Goal: Task Accomplishment & Management: Use online tool/utility

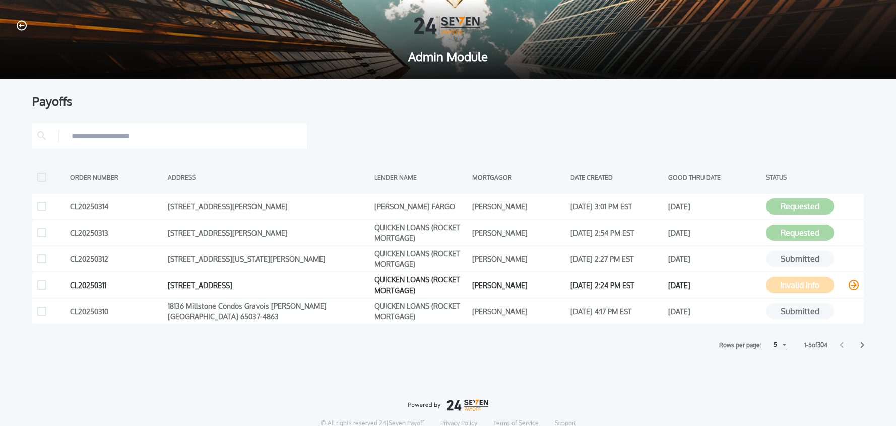
click at [854, 284] on icon at bounding box center [854, 285] width 10 height 10
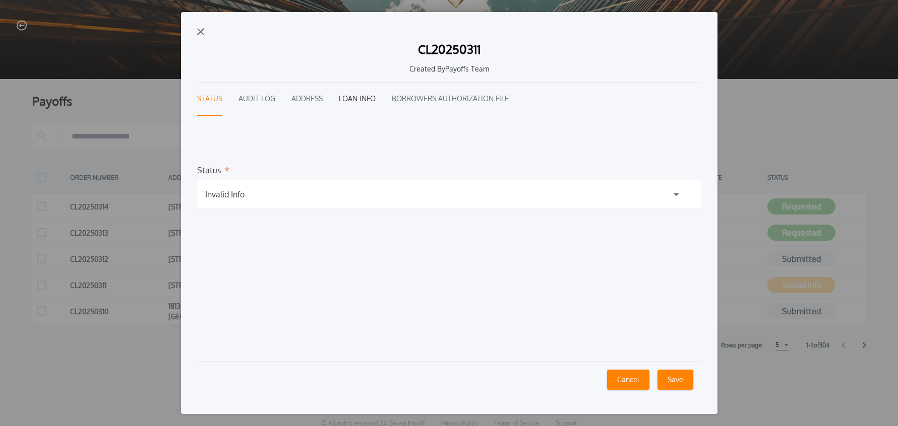
drag, startPoint x: 360, startPoint y: 104, endPoint x: 354, endPoint y: 105, distance: 5.6
click at [360, 104] on button "Loan Info" at bounding box center [357, 99] width 37 height 33
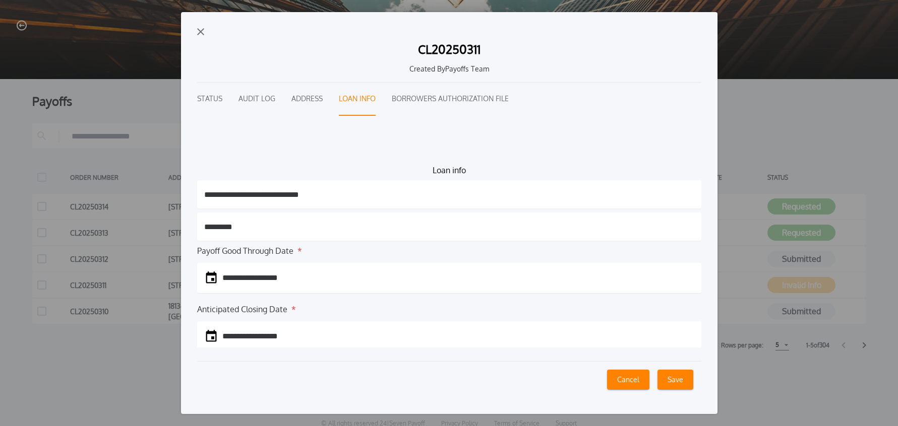
drag, startPoint x: 245, startPoint y: 228, endPoint x: 205, endPoint y: 229, distance: 40.4
click at [205, 229] on input "*********" at bounding box center [449, 227] width 504 height 28
click at [615, 388] on button "Cancel" at bounding box center [628, 380] width 42 height 20
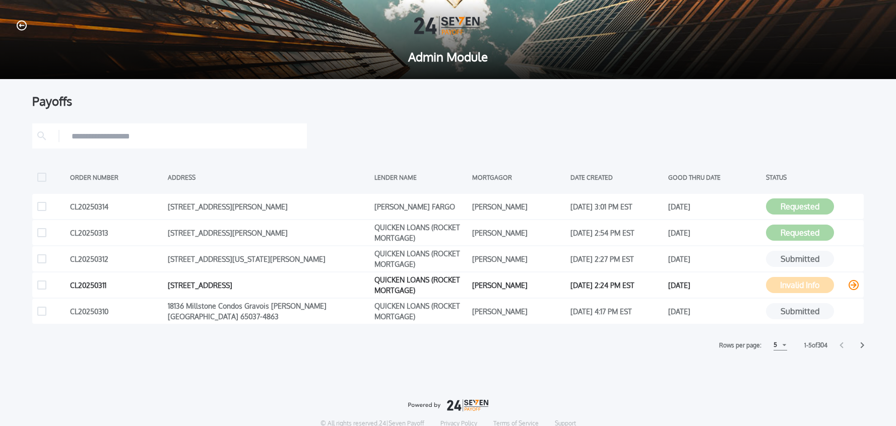
click at [855, 286] on icon at bounding box center [854, 285] width 10 height 10
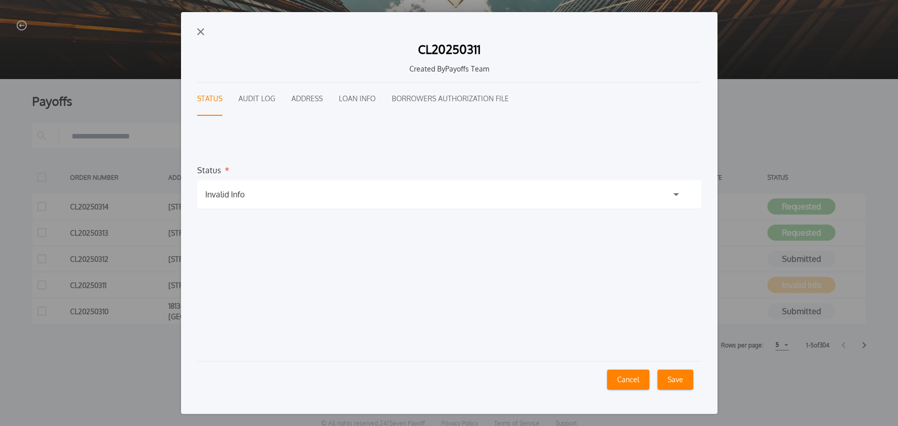
click at [259, 95] on button "Audit Log" at bounding box center [256, 99] width 37 height 33
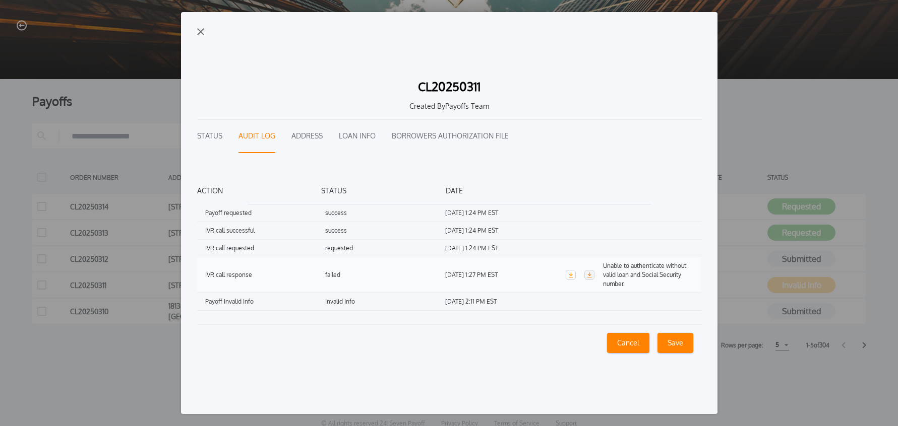
click at [590, 277] on link "button" at bounding box center [589, 275] width 10 height 10
click at [194, 31] on div "CL20250311 Created By Payoffs Team Status Audit Log Address Loan Info Borrowers…" at bounding box center [449, 213] width 536 height 402
click at [199, 31] on img "button" at bounding box center [200, 31] width 7 height 7
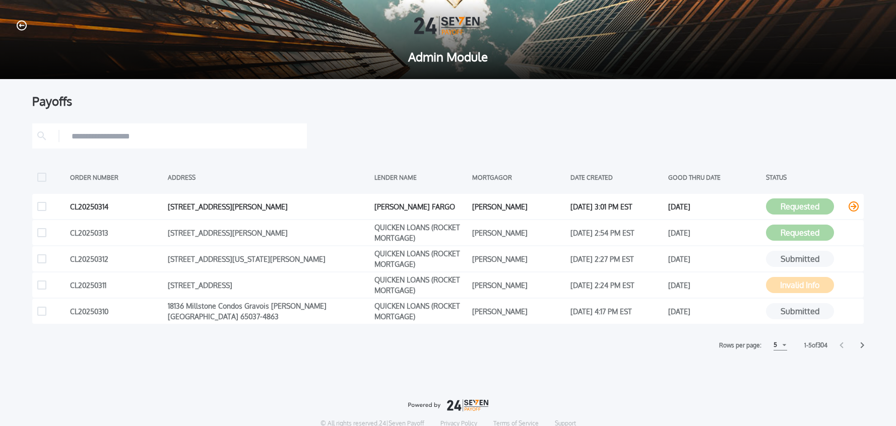
click at [858, 209] on icon at bounding box center [854, 207] width 10 height 10
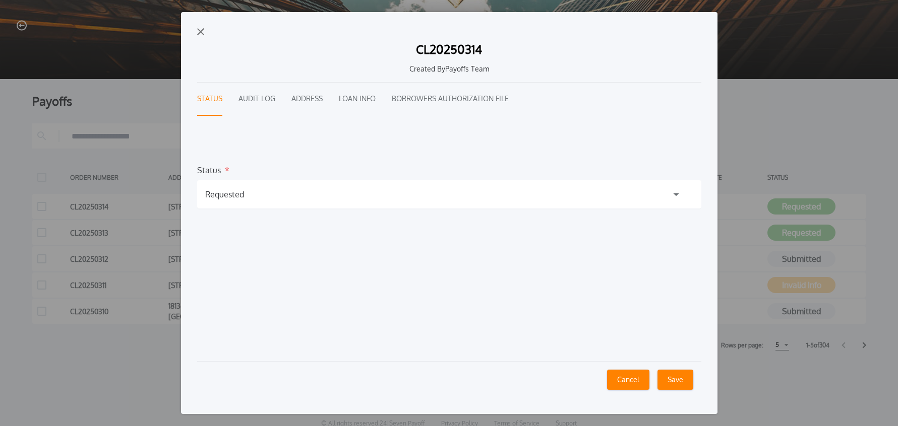
click at [255, 100] on button "Audit Log" at bounding box center [256, 99] width 37 height 33
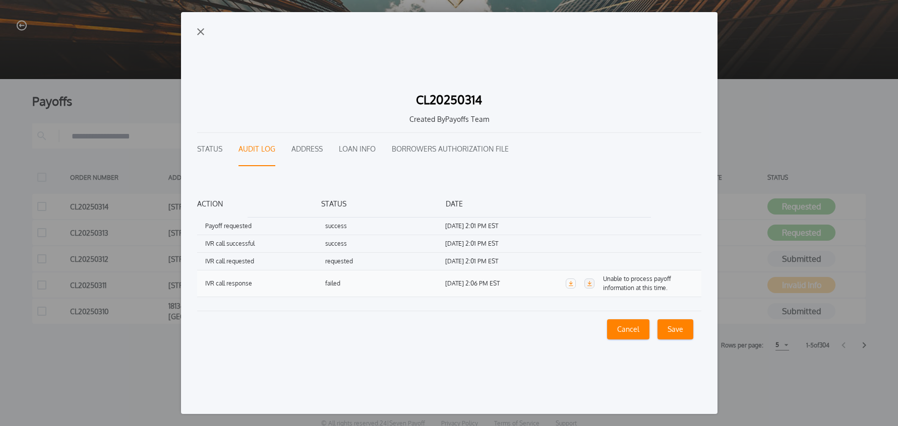
click at [587, 285] on icon "button" at bounding box center [589, 283] width 5 height 5
click at [220, 154] on button "Status" at bounding box center [209, 149] width 25 height 33
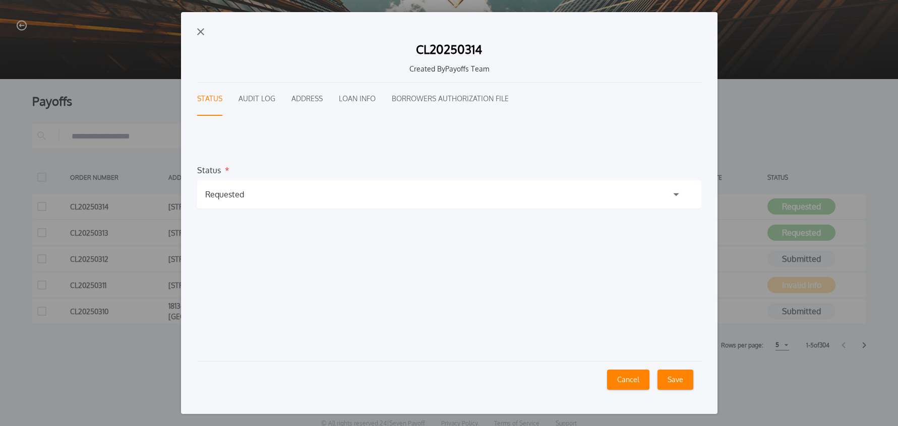
click at [231, 201] on div "Requested" at bounding box center [449, 194] width 504 height 28
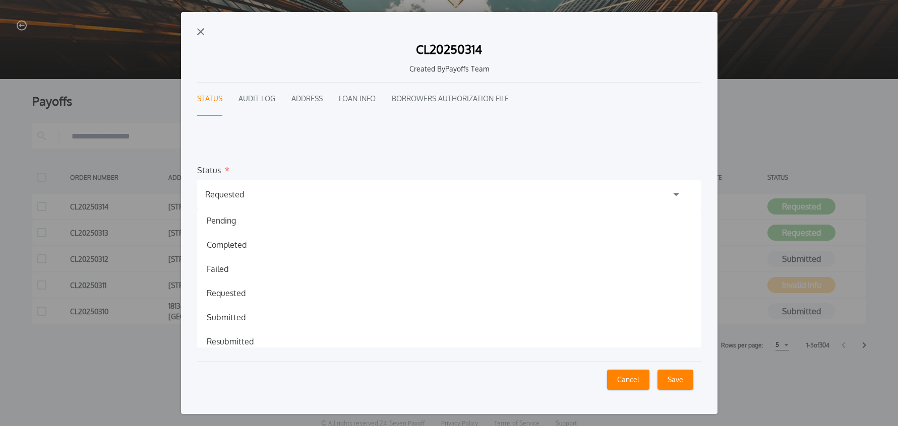
drag, startPoint x: 232, startPoint y: 270, endPoint x: 240, endPoint y: 273, distance: 8.6
click at [232, 270] on h1 "Failed" at bounding box center [218, 269] width 38 height 12
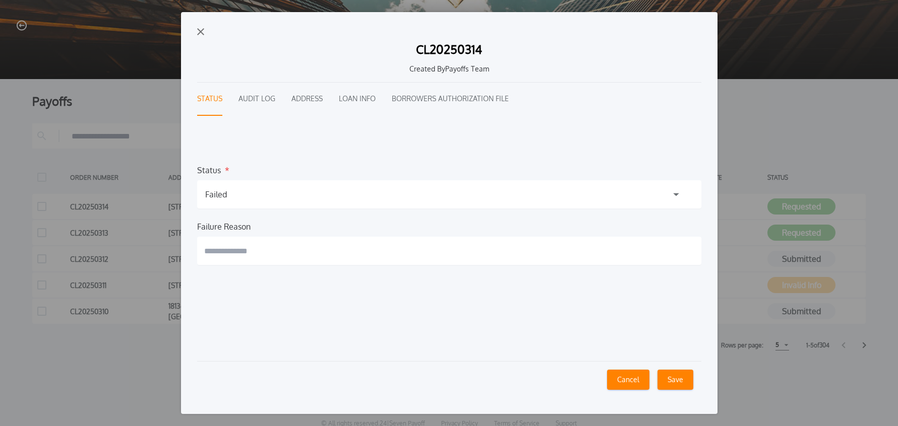
click at [262, 251] on input "text" at bounding box center [449, 251] width 504 height 28
click at [181, 12] on button "CL20250314 Created By Payoffs Team Status Audit Log Address Loan Info Borrowers…" at bounding box center [449, 213] width 536 height 402
click at [181, 12] on button "**********" at bounding box center [449, 213] width 536 height 402
paste input "**********"
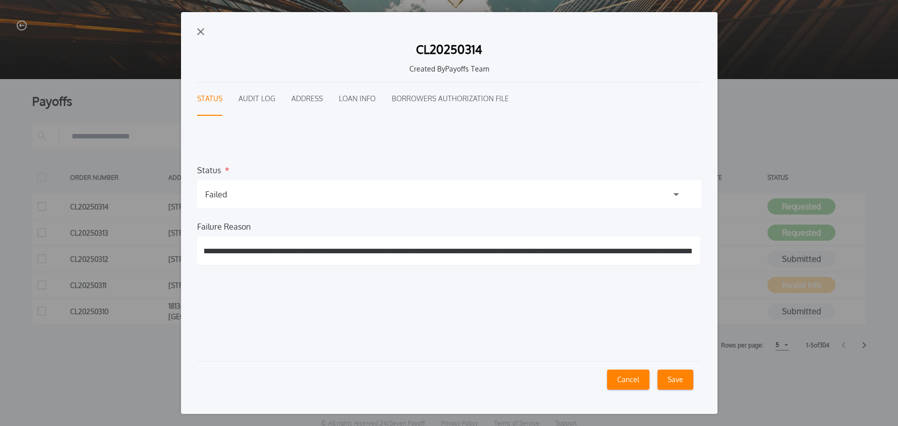
scroll to position [0, 411]
type input "**********"
click at [684, 380] on button "Save" at bounding box center [675, 380] width 36 height 20
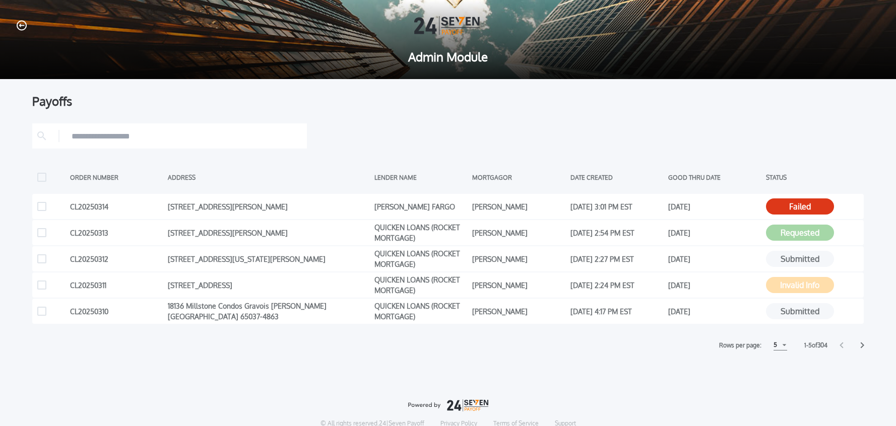
drag, startPoint x: 21, startPoint y: 28, endPoint x: 83, endPoint y: 8, distance: 64.9
click at [21, 28] on icon "button" at bounding box center [22, 25] width 10 height 11
